Goal: Task Accomplishment & Management: Use online tool/utility

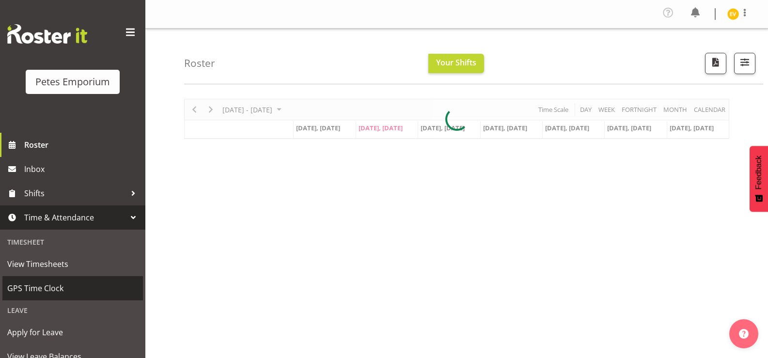
click at [57, 292] on span "GPS Time Clock" at bounding box center [72, 288] width 131 height 15
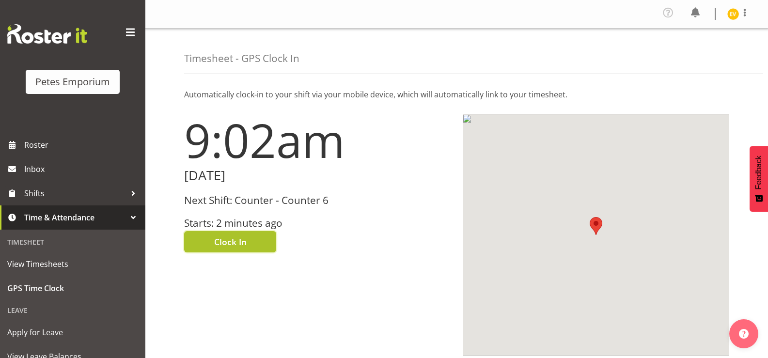
click at [227, 244] on span "Clock In" at bounding box center [230, 241] width 32 height 13
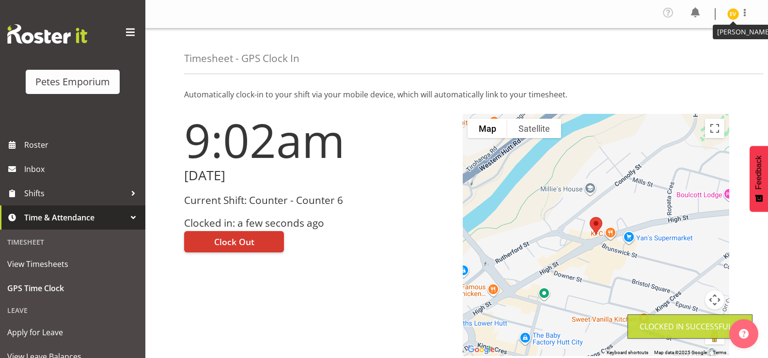
click at [733, 16] on img at bounding box center [733, 14] width 12 height 12
click at [716, 55] on link "Log Out" at bounding box center [703, 53] width 93 height 17
